Goal: Navigation & Orientation: Find specific page/section

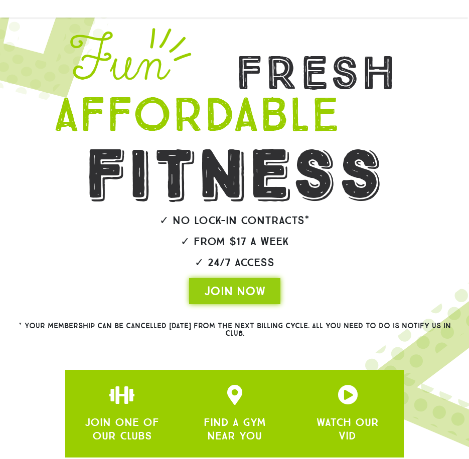
scroll to position [100, 0]
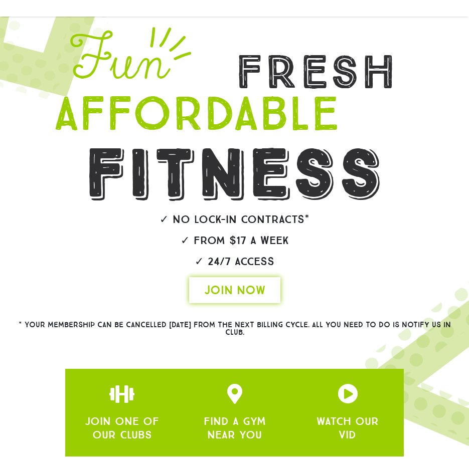
click at [267, 289] on link "JOIN NOW" at bounding box center [234, 290] width 91 height 26
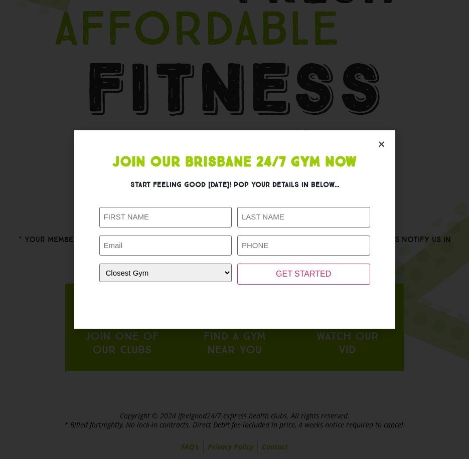
scroll to position [185, 0]
click at [381, 144] on icon "Close" at bounding box center [381, 144] width 8 height 8
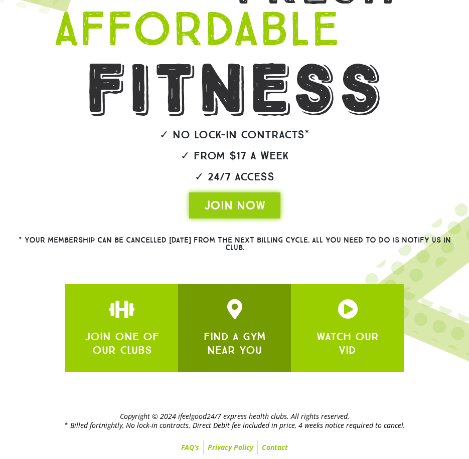
click at [238, 338] on link "FIND A GYM NEAR YOU" at bounding box center [235, 343] width 62 height 27
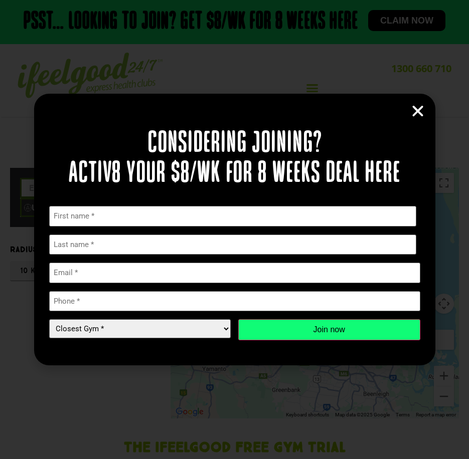
click at [419, 106] on icon "Close" at bounding box center [417, 111] width 15 height 15
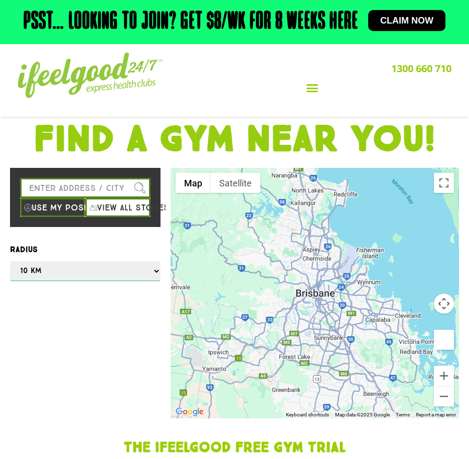
click at [65, 276] on select "Any 1 km 5 km 10 km 50 km 100 km 500 km" at bounding box center [85, 271] width 150 height 20
click at [75, 186] on input "Please enter a valid address" at bounding box center [85, 188] width 130 height 20
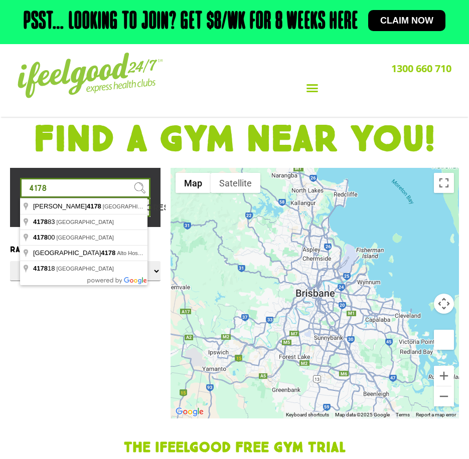
click at [57, 188] on input "4178" at bounding box center [85, 188] width 130 height 20
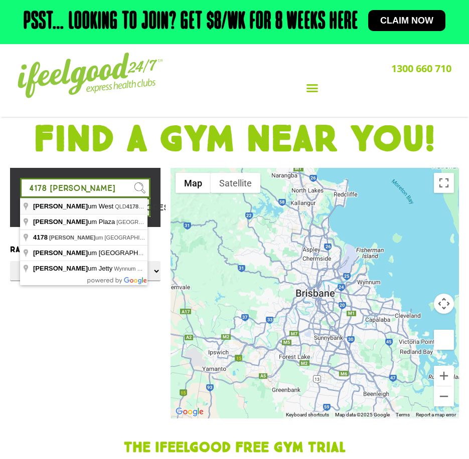
type input "Wynnum West QLD 4178, Australia"
